Goal: Ask a question

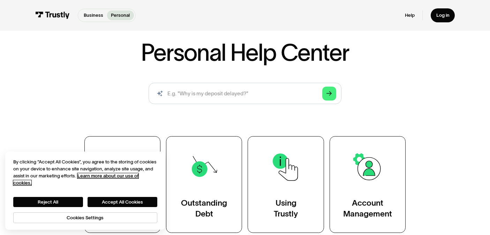
scroll to position [37, 0]
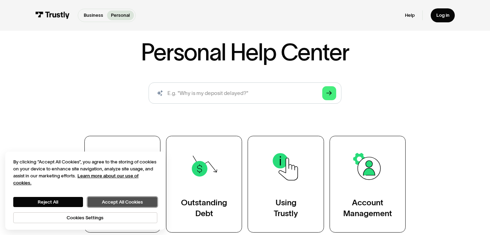
click at [157, 197] on button "Accept All Cookies" at bounding box center [122, 202] width 70 height 10
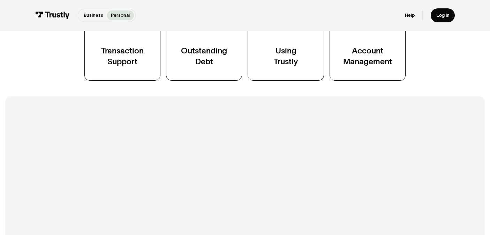
scroll to position [190, 0]
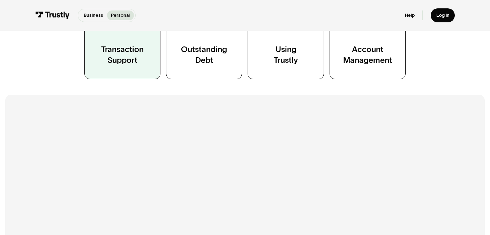
click at [101, 65] on div "Transaction Support" at bounding box center [122, 54] width 43 height 21
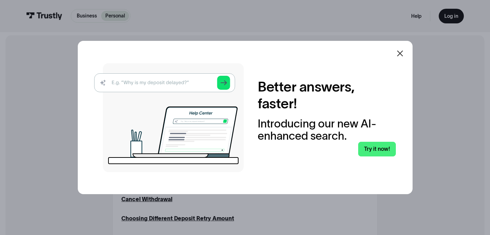
scroll to position [151, 0]
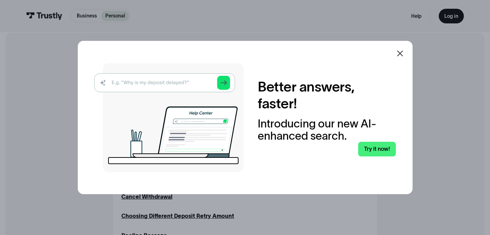
click at [403, 49] on icon at bounding box center [400, 53] width 8 height 8
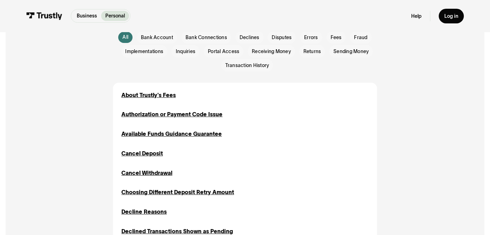
scroll to position [175, 0]
click at [141, 41] on span "Bank Account" at bounding box center [157, 37] width 32 height 7
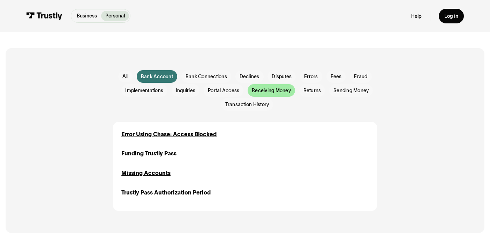
scroll to position [122, 0]
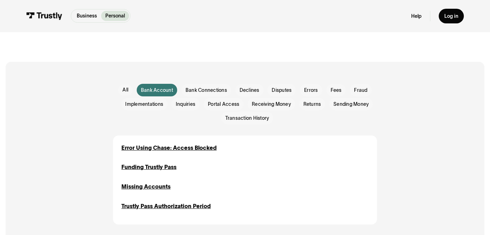
click at [395, 29] on div "Business Personal Business Personal Help Log in Business Personal Help Log in" at bounding box center [244, 16] width 437 height 32
click at [411, 19] on link "Help" at bounding box center [416, 16] width 10 height 6
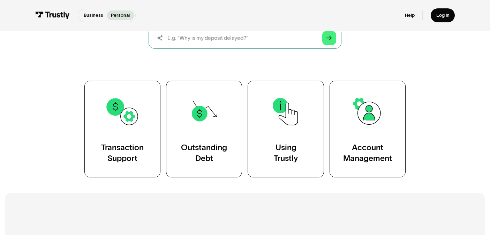
scroll to position [89, 0]
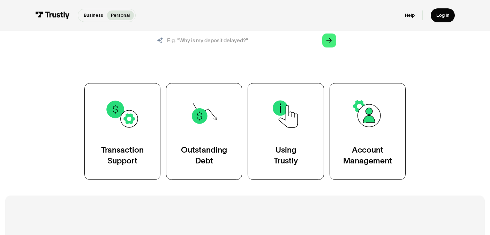
click at [186, 51] on input "search" at bounding box center [244, 40] width 193 height 21
type input "I am stuck on Underdog. No connection to my bank"
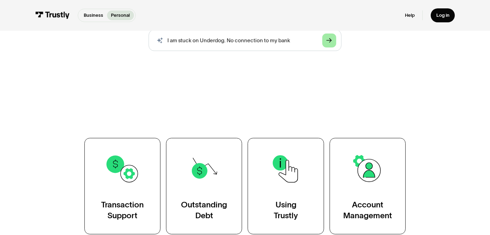
click at [331, 43] on icon "Arrow Right" at bounding box center [328, 41] width 5 height 6
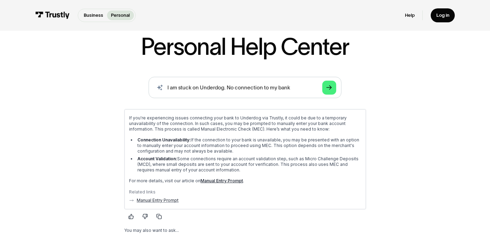
scroll to position [36, 0]
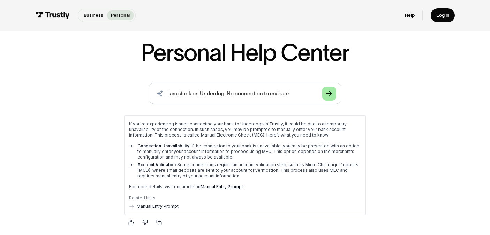
click at [331, 95] on polygon "Search" at bounding box center [328, 93] width 5 height 5
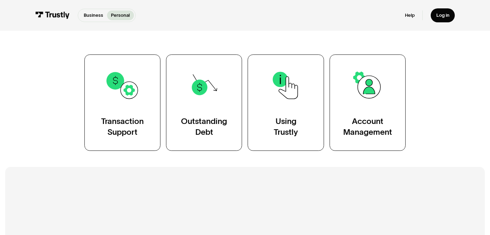
scroll to position [404, 0]
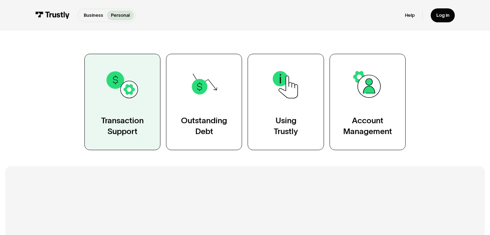
click at [107, 102] on img at bounding box center [122, 84] width 35 height 35
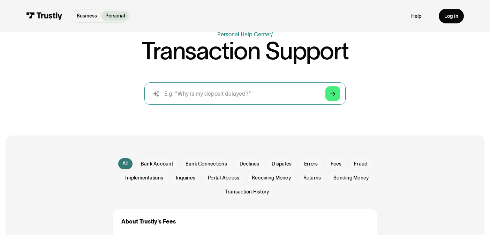
scroll to position [37, 0]
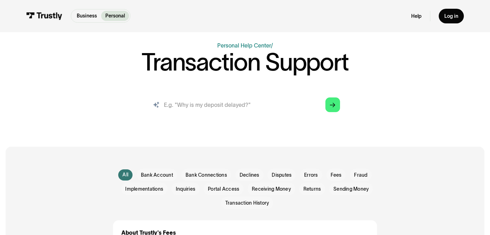
click at [189, 116] on input "search" at bounding box center [244, 104] width 201 height 22
type input "I am stuck on Underdog. No connection to my bank"
click at [335, 108] on icon "Arrow Right" at bounding box center [333, 105] width 6 height 6
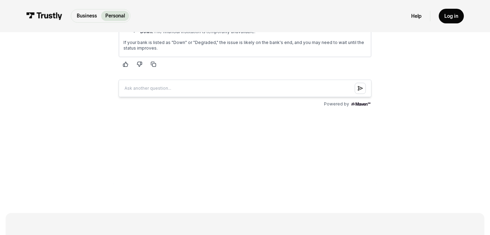
scroll to position [253, 0]
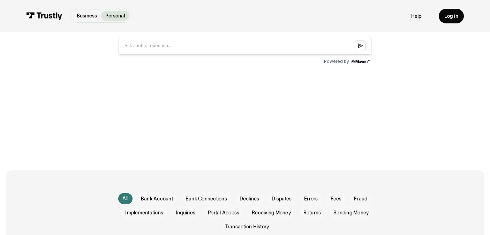
click at [142, 25] on icon "button" at bounding box center [140, 22] width 6 height 6
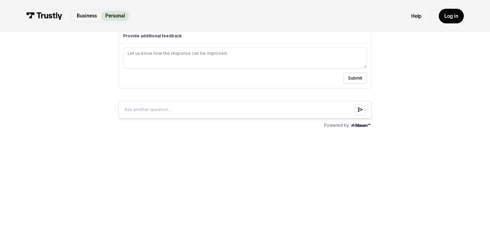
click at [187, 44] on div "Provide additional feedback" at bounding box center [245, 36] width 252 height 14
click at [188, 39] on h3 "Provide additional feedback" at bounding box center [245, 36] width 244 height 6
click at [198, 69] on textarea at bounding box center [245, 58] width 244 height 21
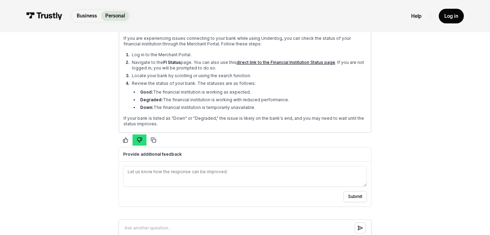
scroll to position [133, 0]
